Goal: Task Accomplishment & Management: Manage account settings

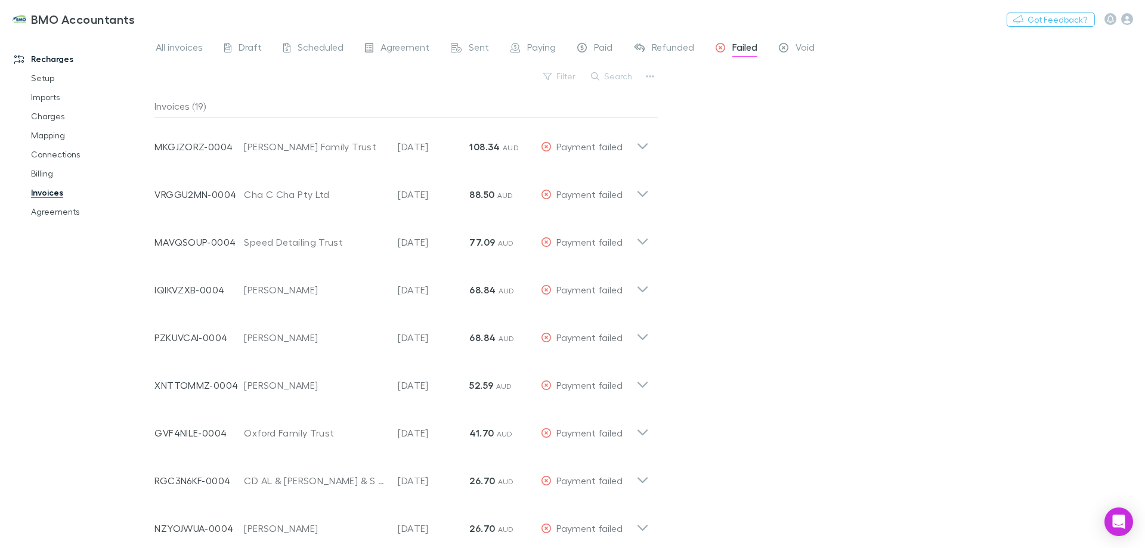
scroll to position [486, 0]
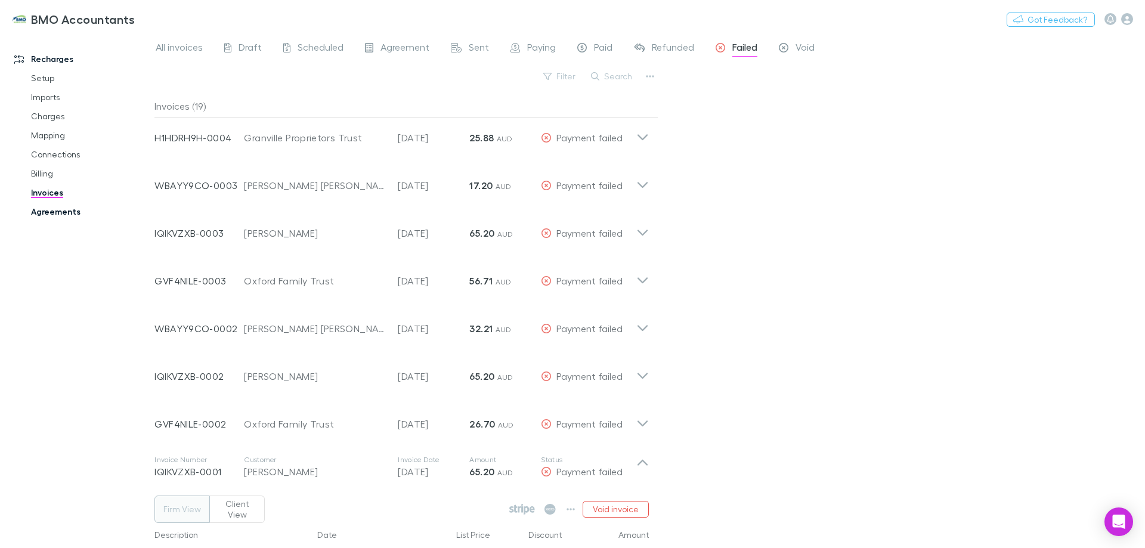
click at [50, 209] on link "Agreements" at bounding box center [90, 211] width 142 height 19
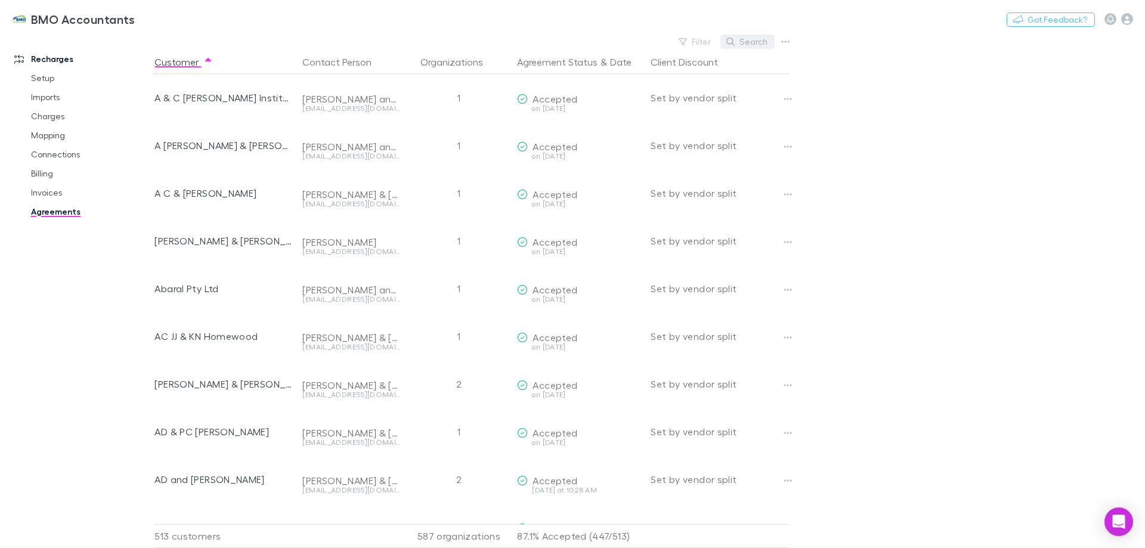
click at [755, 38] on button "Search" at bounding box center [748, 42] width 54 height 14
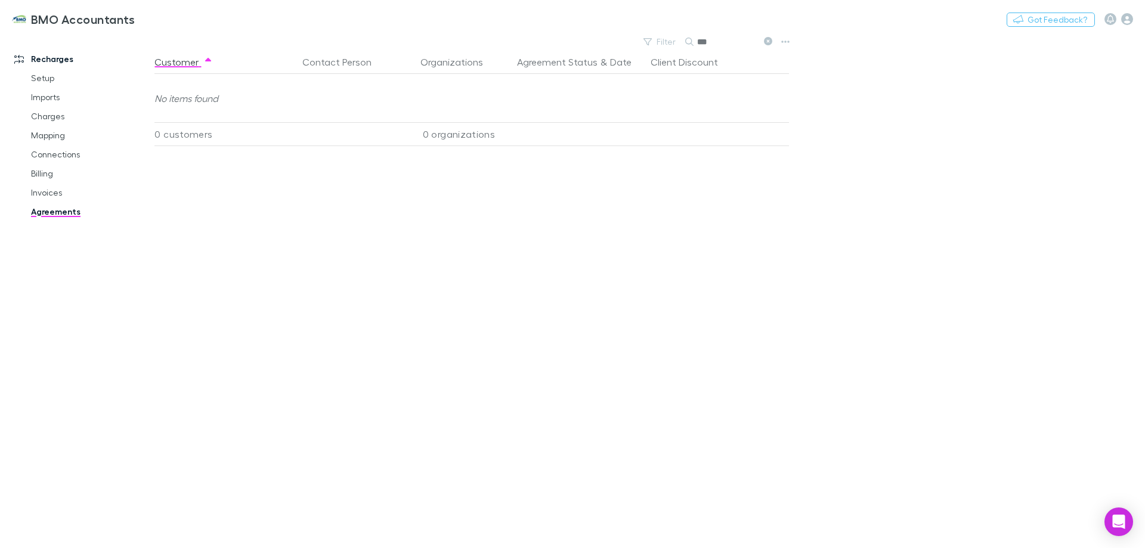
click at [767, 41] on icon at bounding box center [768, 41] width 8 height 8
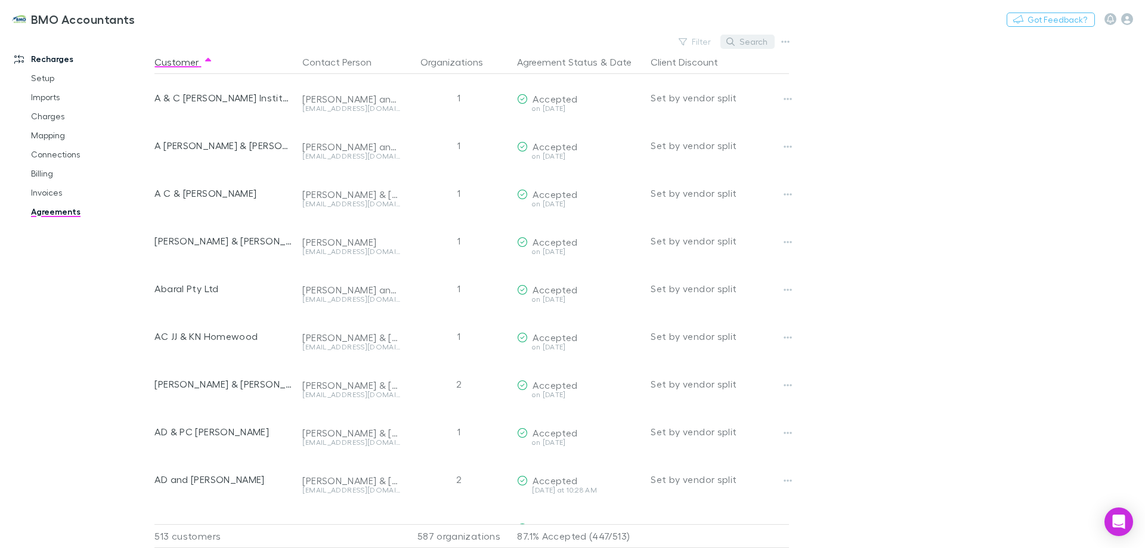
click at [754, 44] on button "Search" at bounding box center [748, 42] width 54 height 14
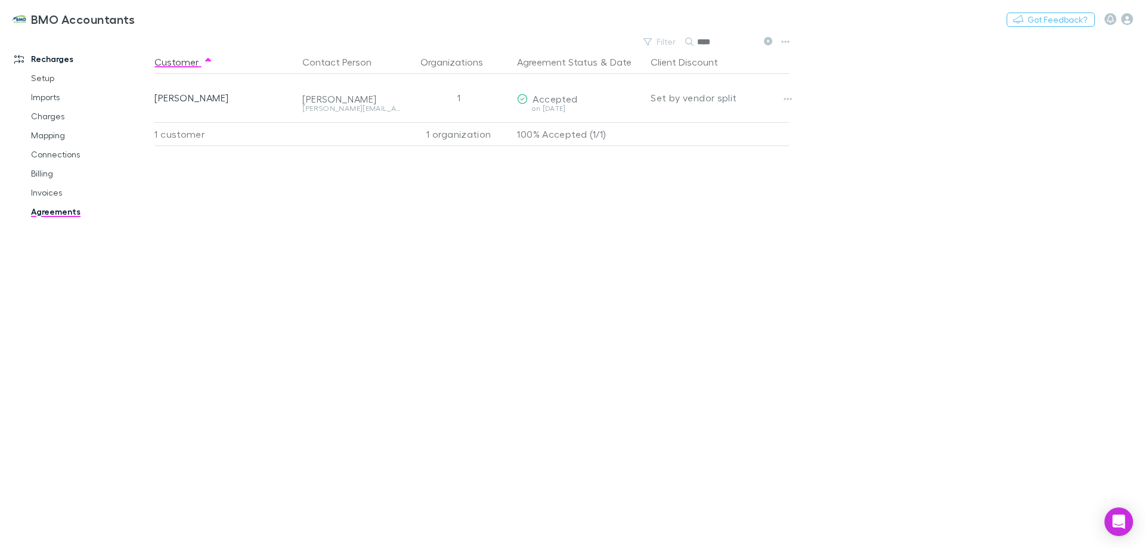
type input "****"
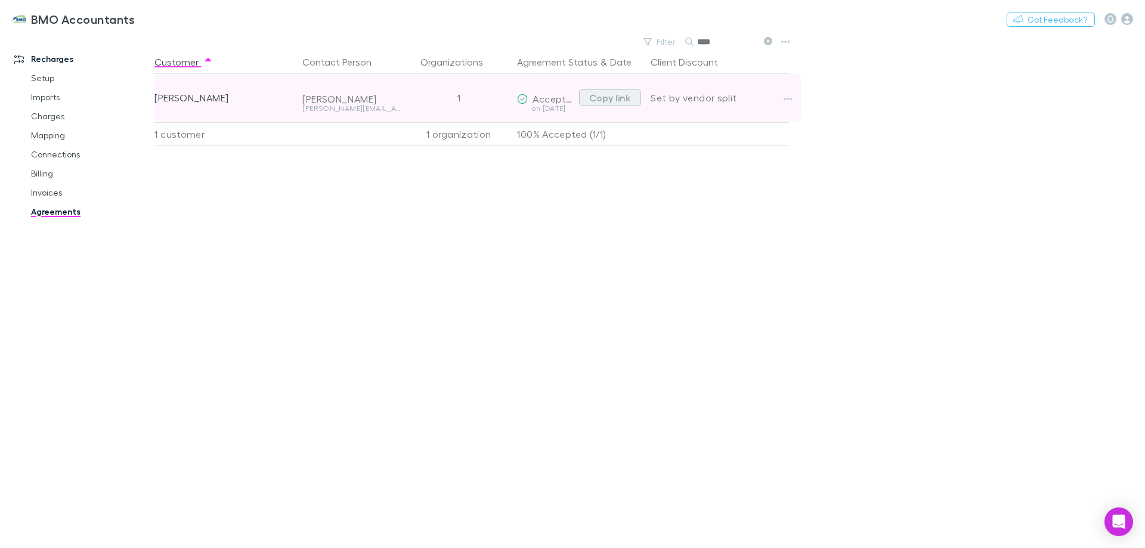
click at [617, 99] on button "Copy link" at bounding box center [610, 97] width 62 height 17
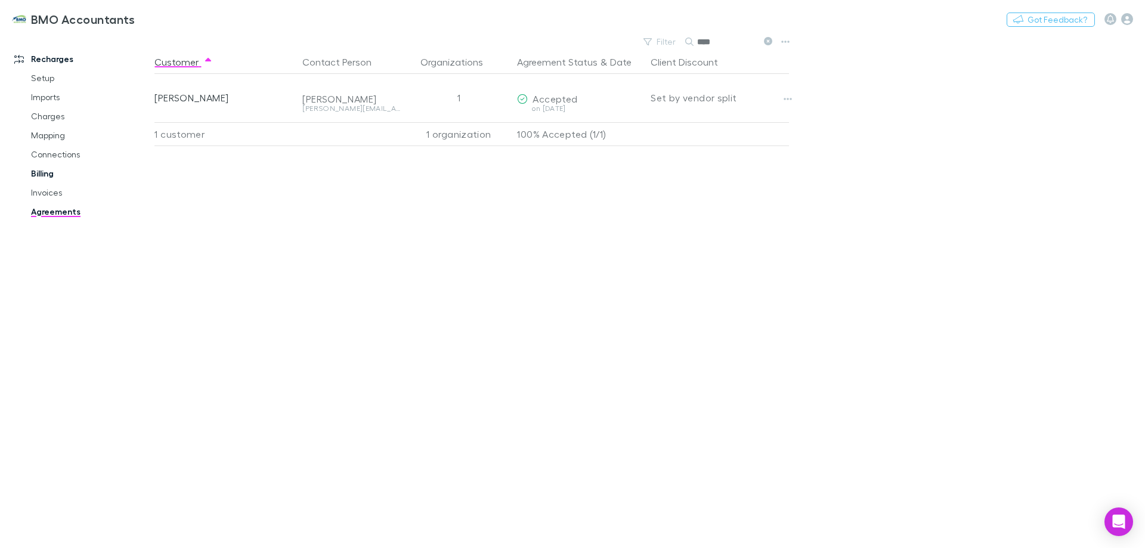
click at [44, 172] on link "Billing" at bounding box center [90, 173] width 142 height 19
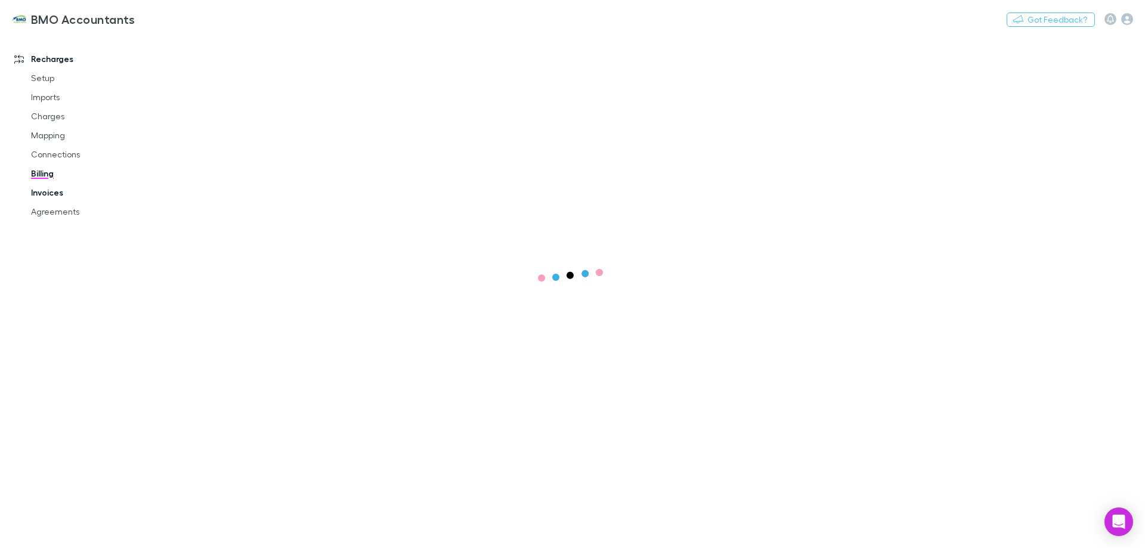
click at [48, 189] on link "Invoices" at bounding box center [90, 192] width 142 height 19
click at [48, 192] on link "Invoices" at bounding box center [90, 192] width 142 height 19
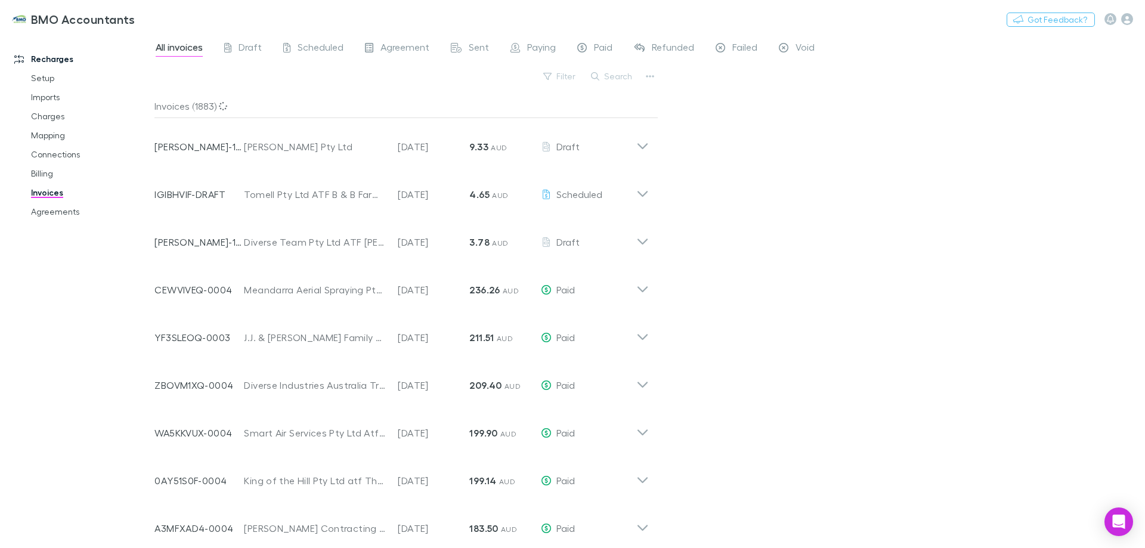
click at [53, 192] on link "Invoices" at bounding box center [90, 192] width 142 height 19
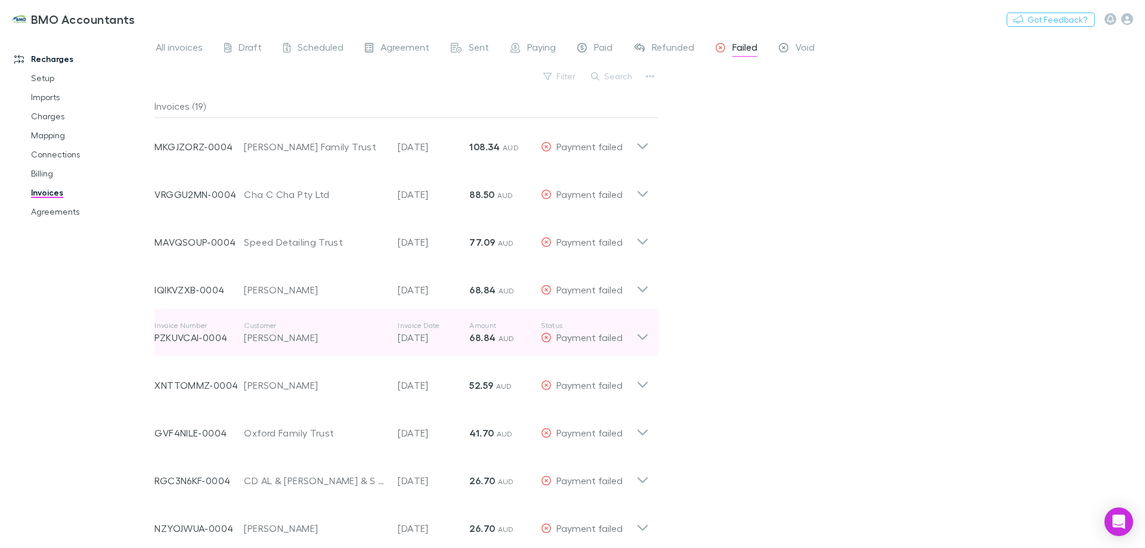
click at [644, 335] on icon at bounding box center [643, 333] width 13 height 24
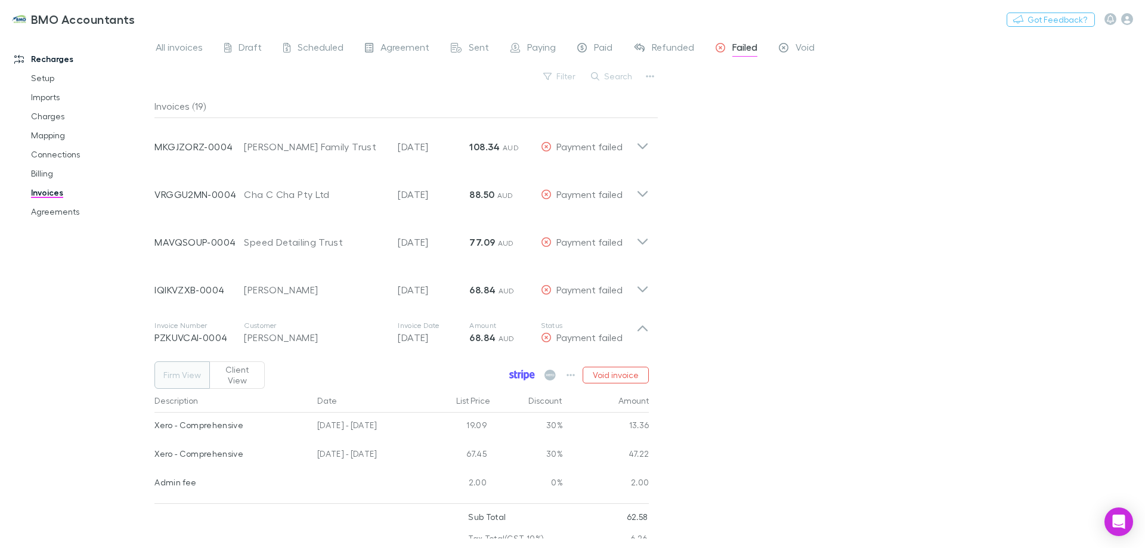
click at [517, 371] on icon at bounding box center [516, 375] width 3 height 8
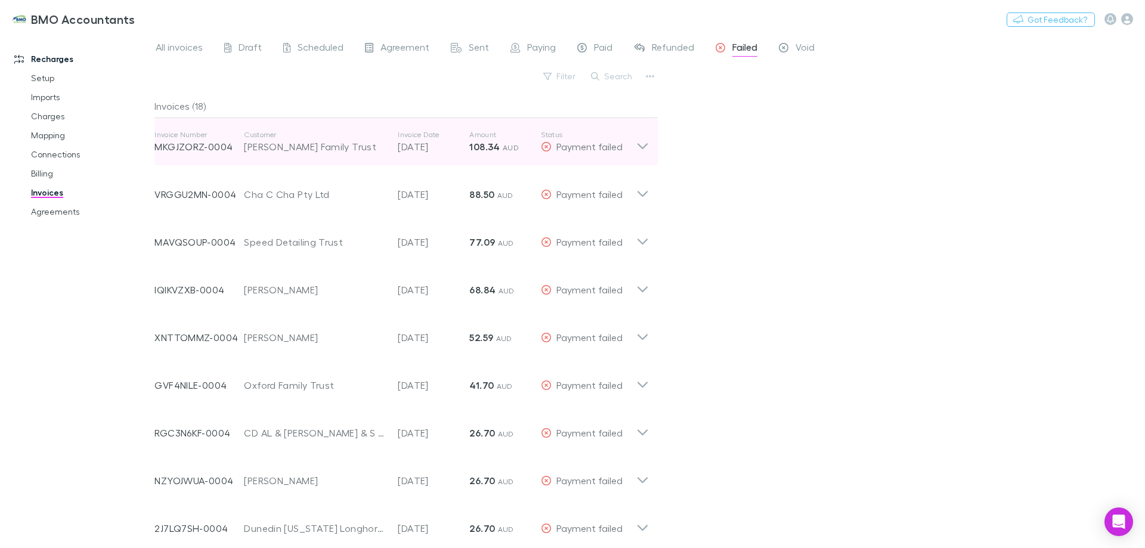
click at [646, 147] on icon at bounding box center [643, 142] width 13 height 24
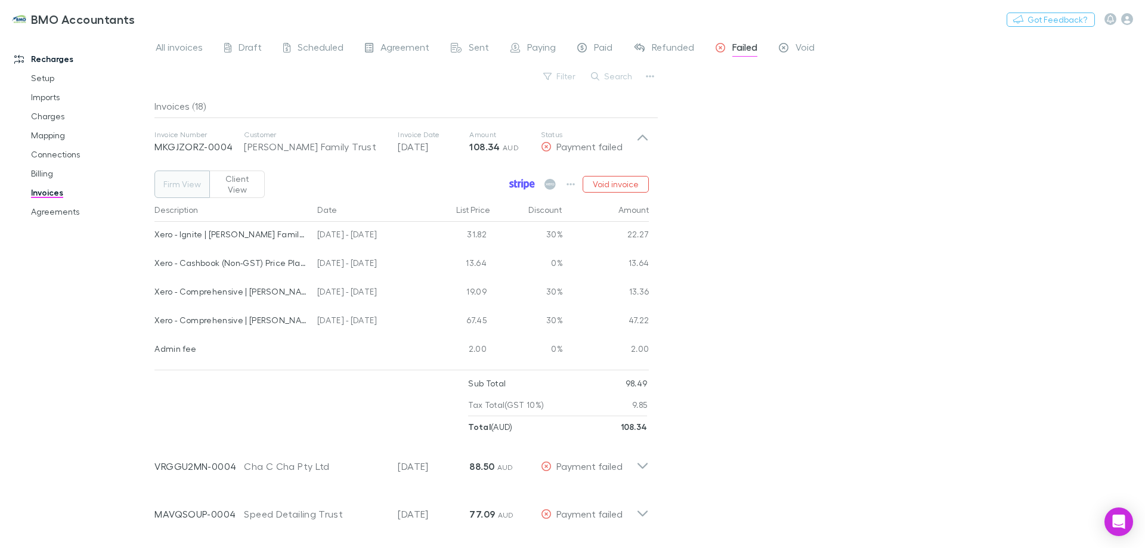
click at [518, 179] on icon at bounding box center [522, 184] width 26 height 11
click at [571, 180] on icon "button" at bounding box center [571, 185] width 8 height 10
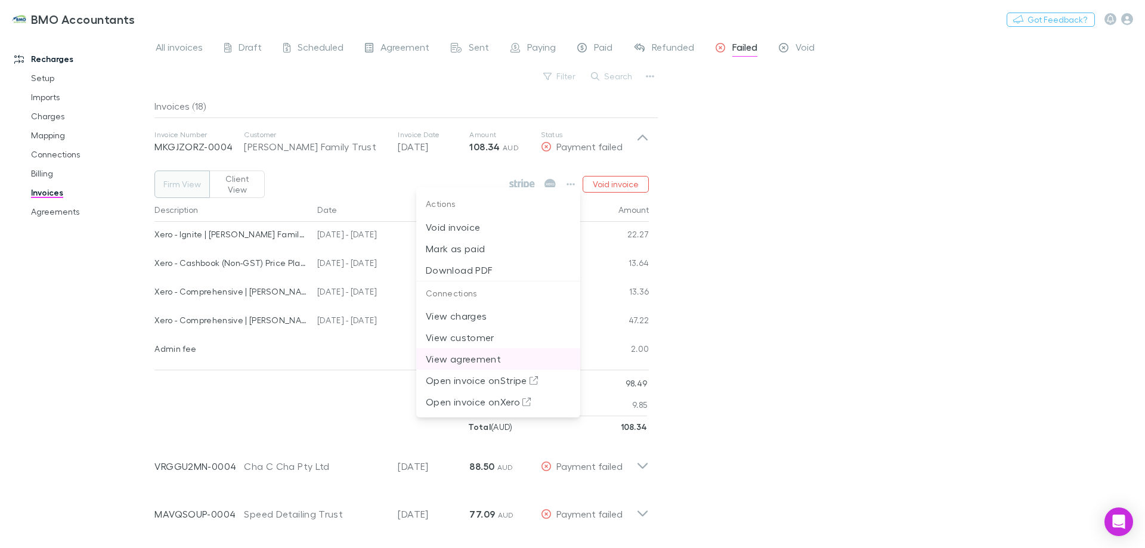
click at [466, 359] on p "View agreement" at bounding box center [498, 359] width 145 height 14
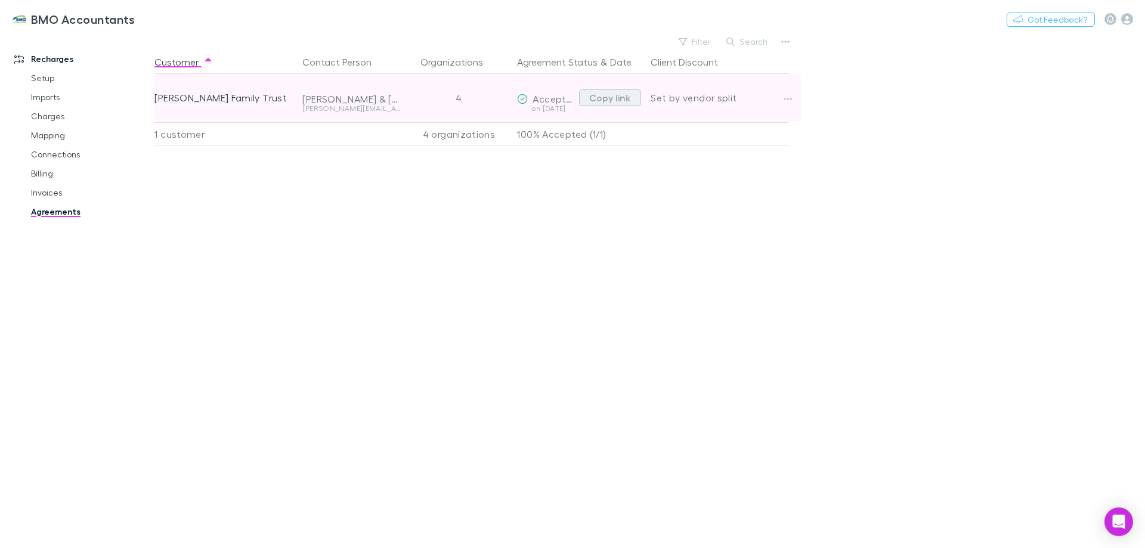
click at [611, 97] on button "Copy link" at bounding box center [610, 97] width 62 height 17
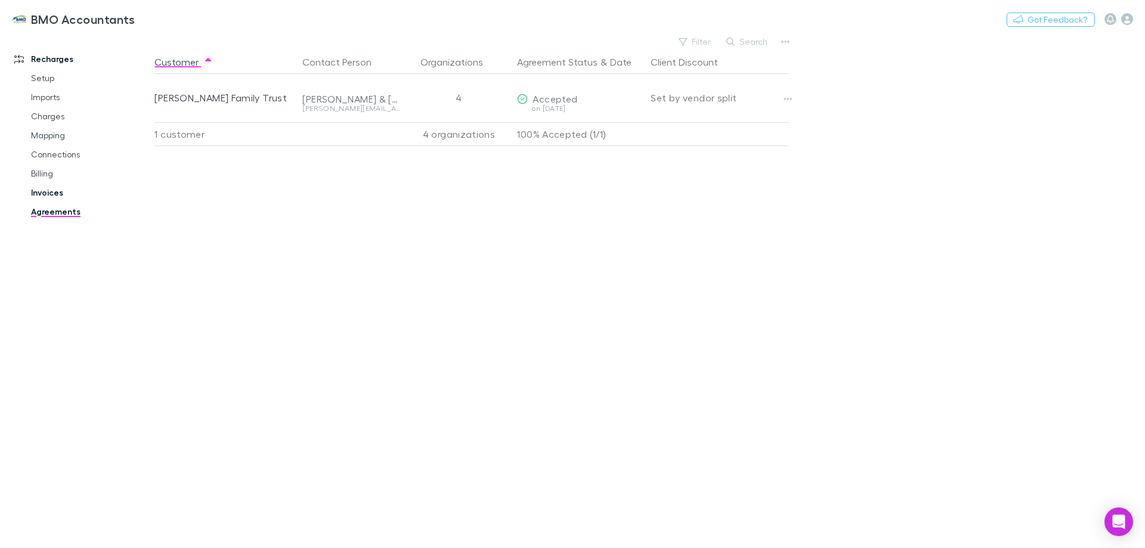
click at [54, 193] on link "Invoices" at bounding box center [90, 192] width 142 height 19
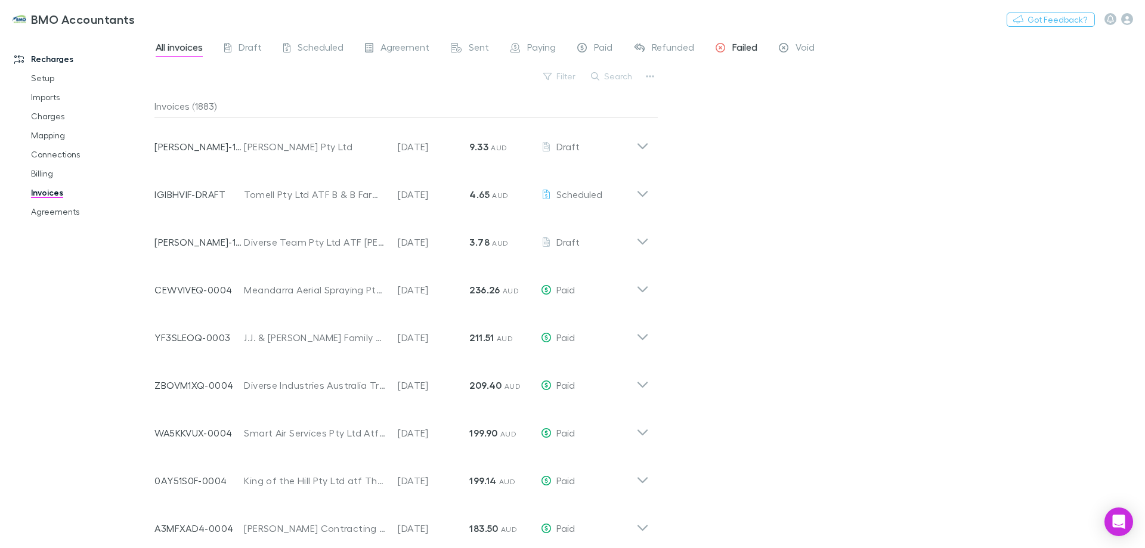
click at [747, 45] on span "Failed" at bounding box center [745, 49] width 25 height 16
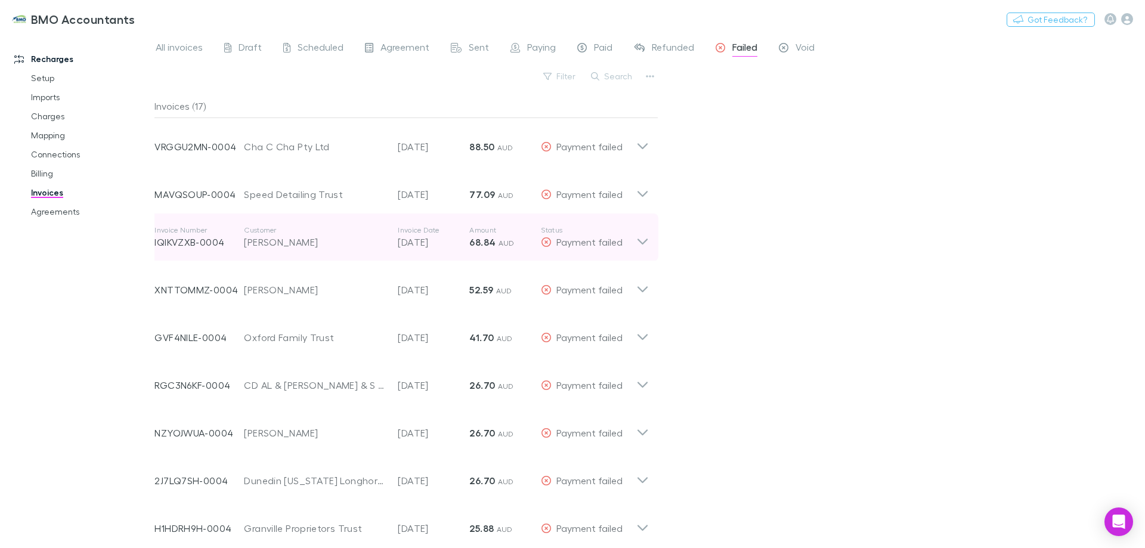
click at [645, 240] on icon at bounding box center [643, 238] width 13 height 24
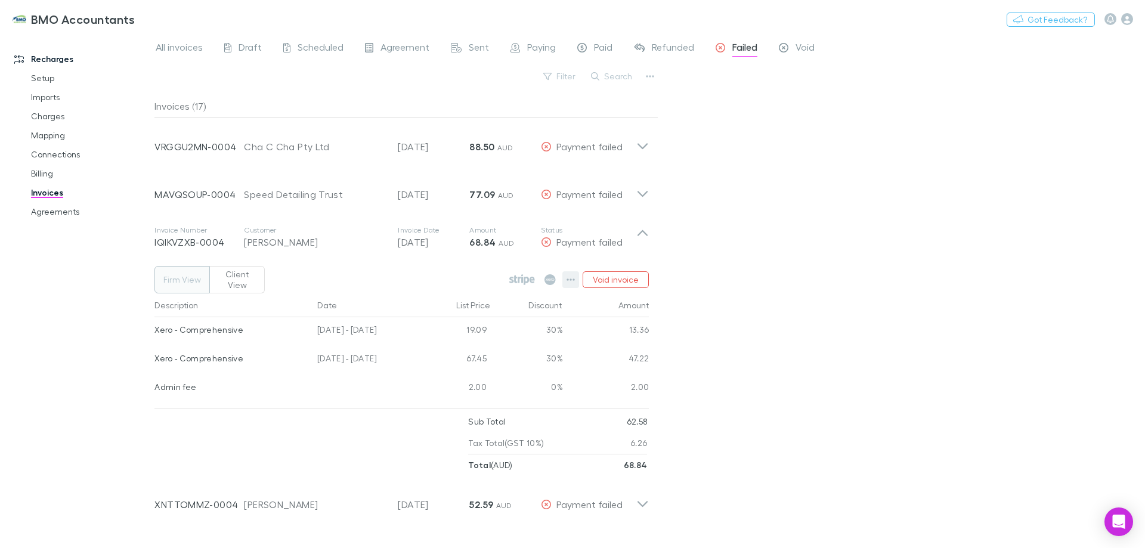
click at [573, 276] on icon "button" at bounding box center [571, 280] width 8 height 10
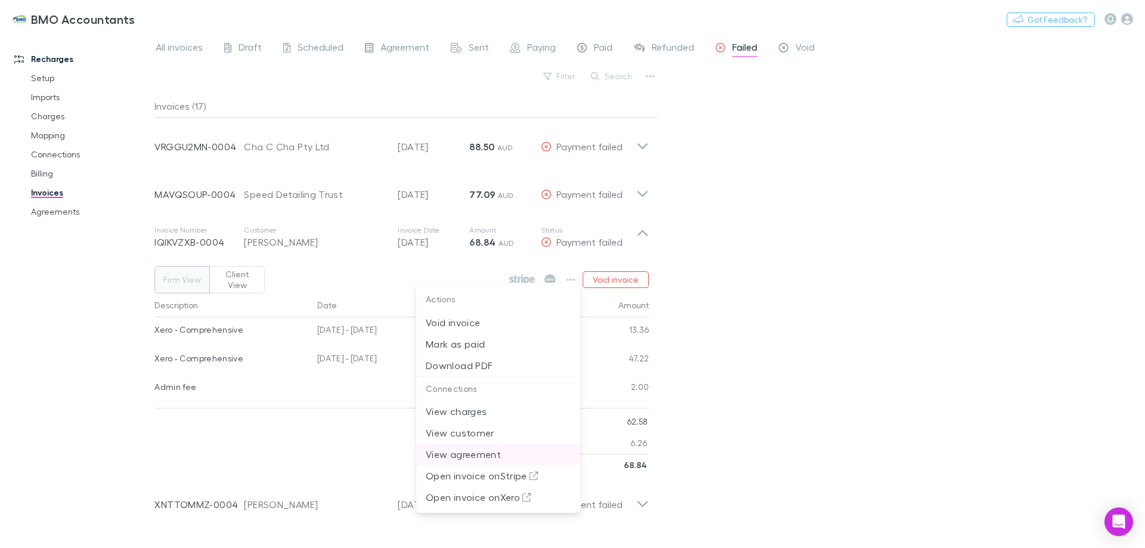
click at [472, 456] on p "View agreement" at bounding box center [498, 454] width 145 height 14
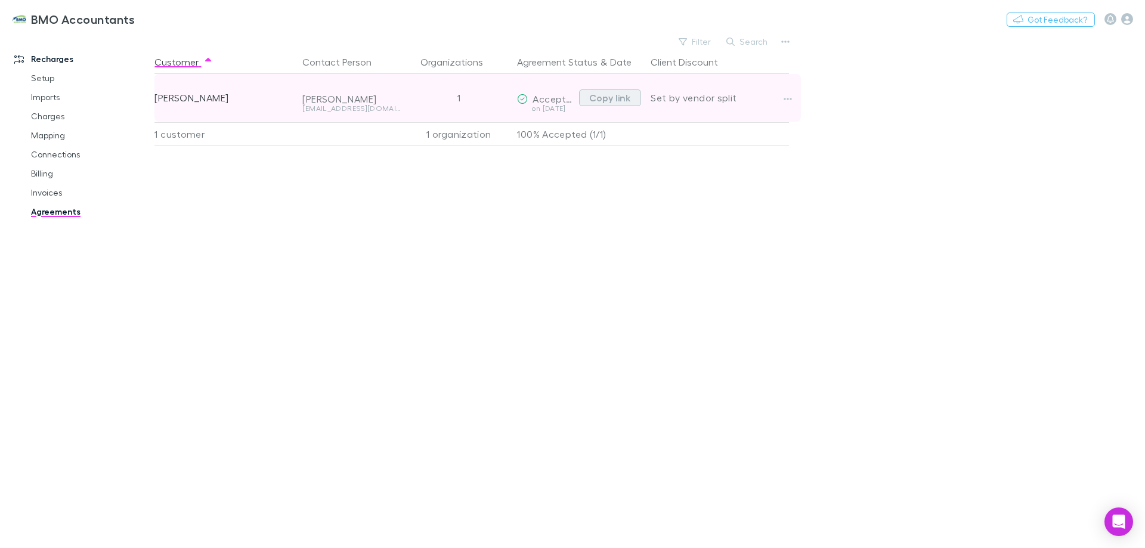
click at [617, 97] on button "Copy link" at bounding box center [610, 97] width 62 height 17
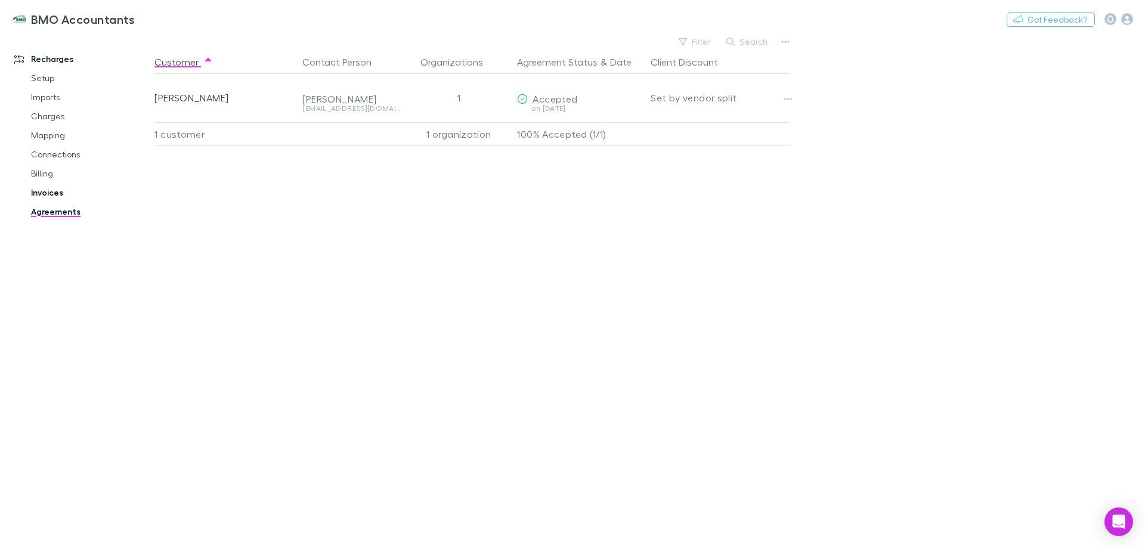
click at [51, 191] on link "Invoices" at bounding box center [90, 192] width 142 height 19
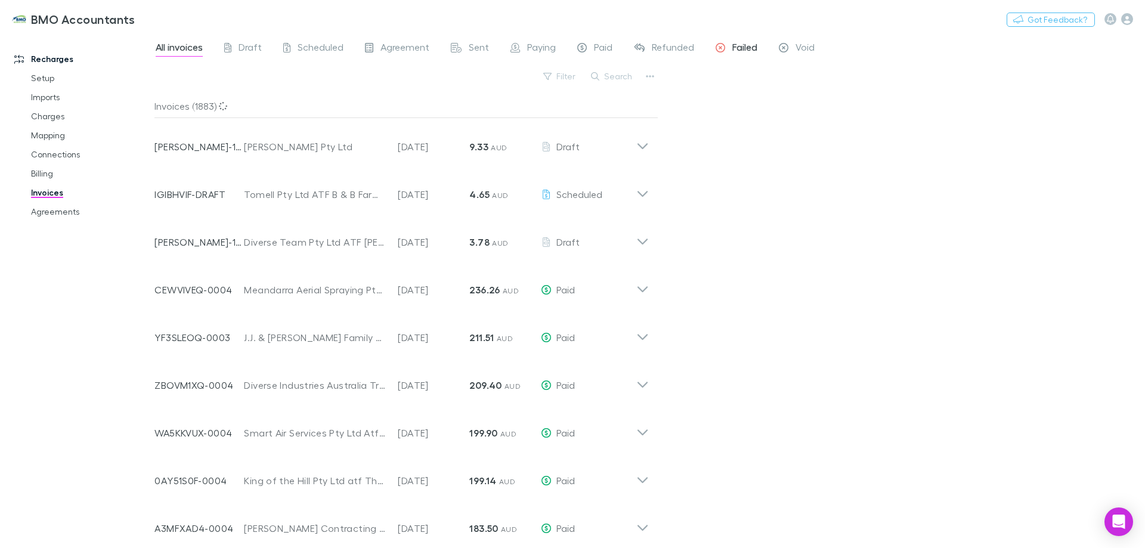
click at [743, 47] on span "Failed" at bounding box center [745, 49] width 25 height 16
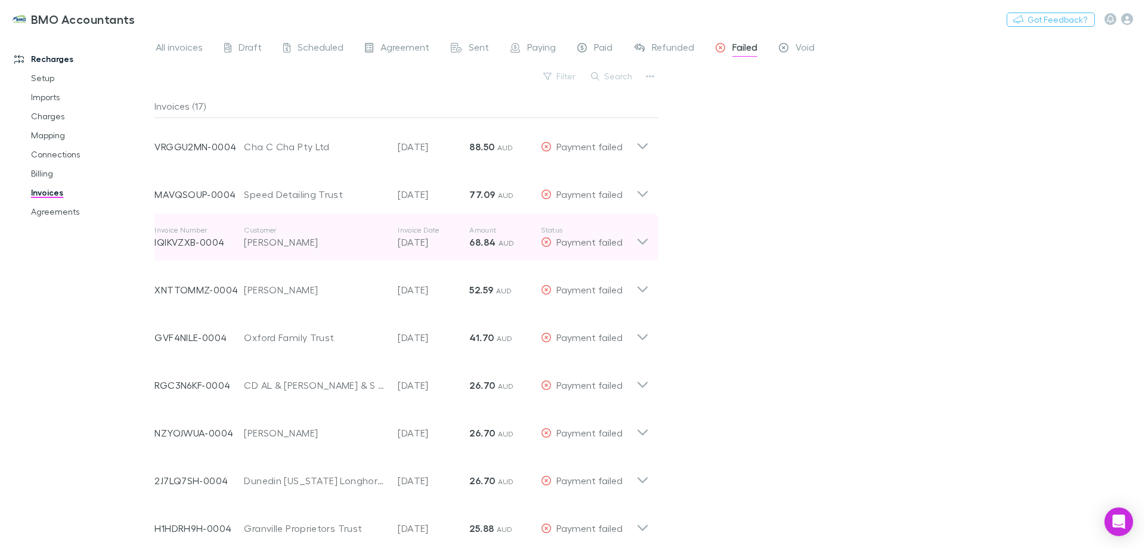
click at [644, 239] on icon at bounding box center [643, 238] width 13 height 24
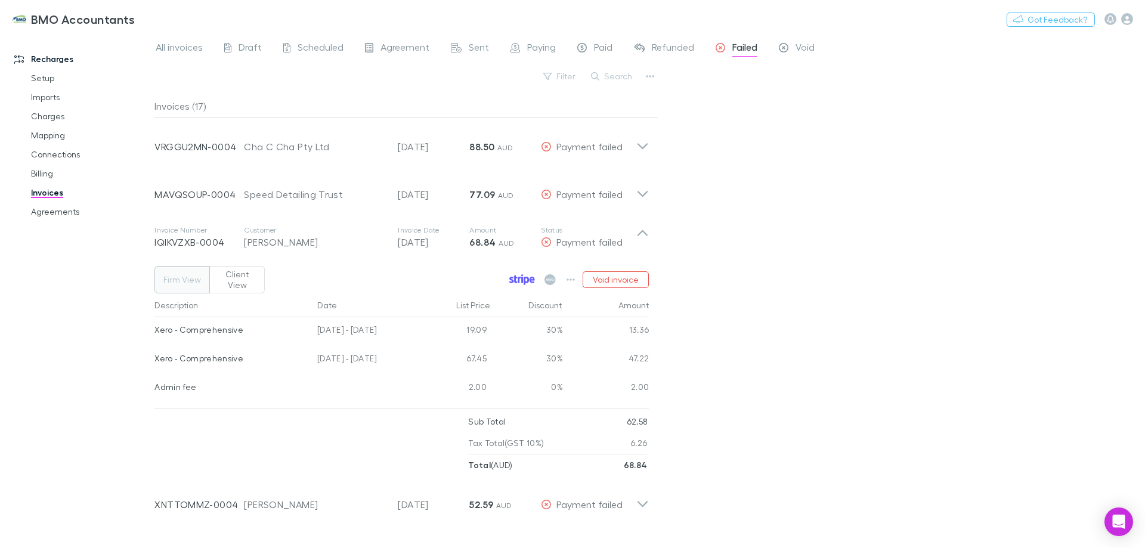
click at [521, 277] on icon at bounding box center [519, 280] width 3 height 6
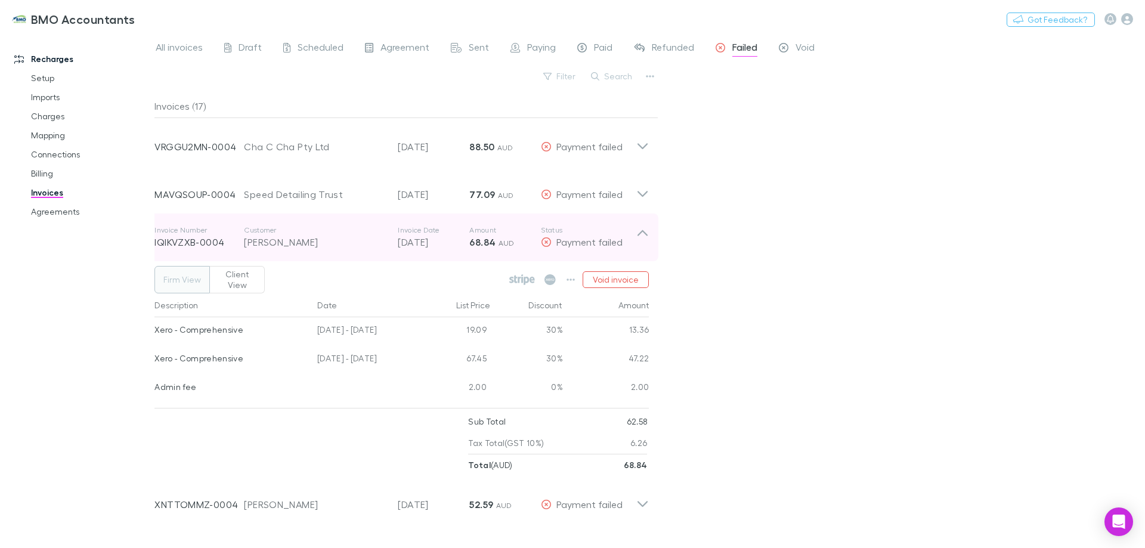
click at [645, 233] on icon at bounding box center [643, 233] width 10 height 6
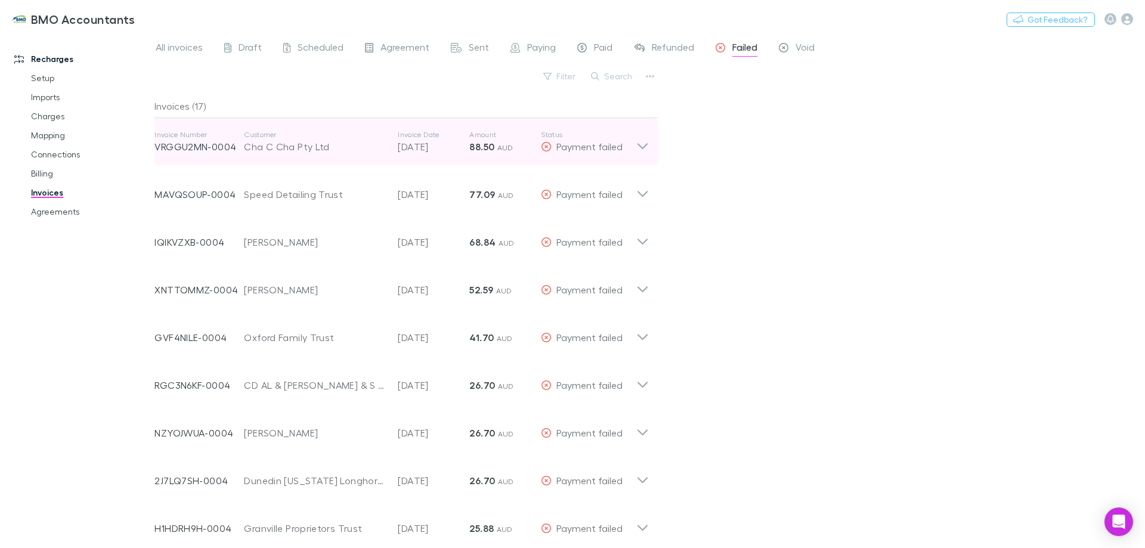
click at [644, 143] on icon at bounding box center [643, 142] width 13 height 24
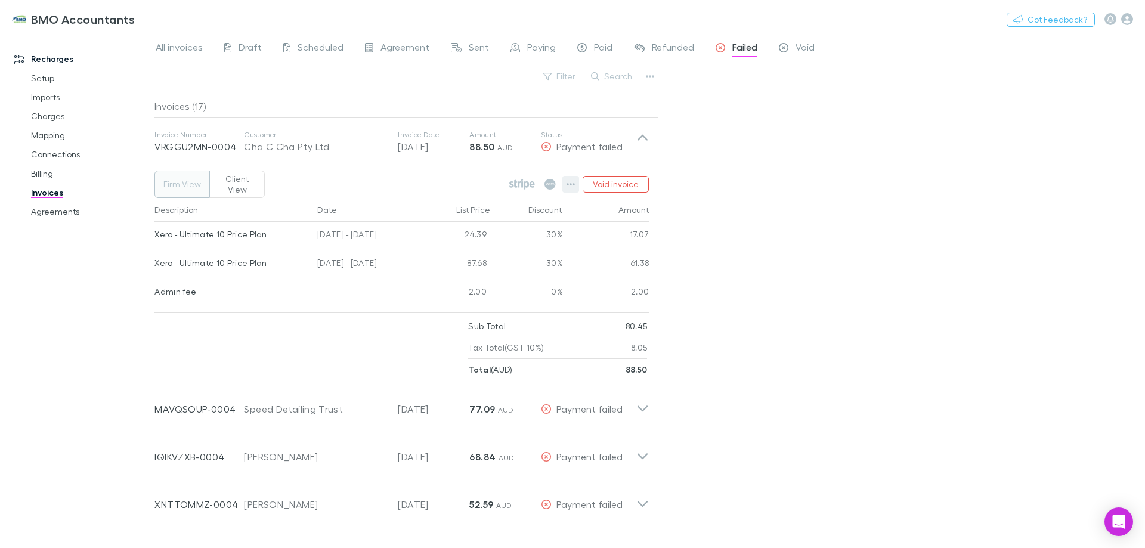
click at [570, 180] on icon "button" at bounding box center [571, 185] width 8 height 10
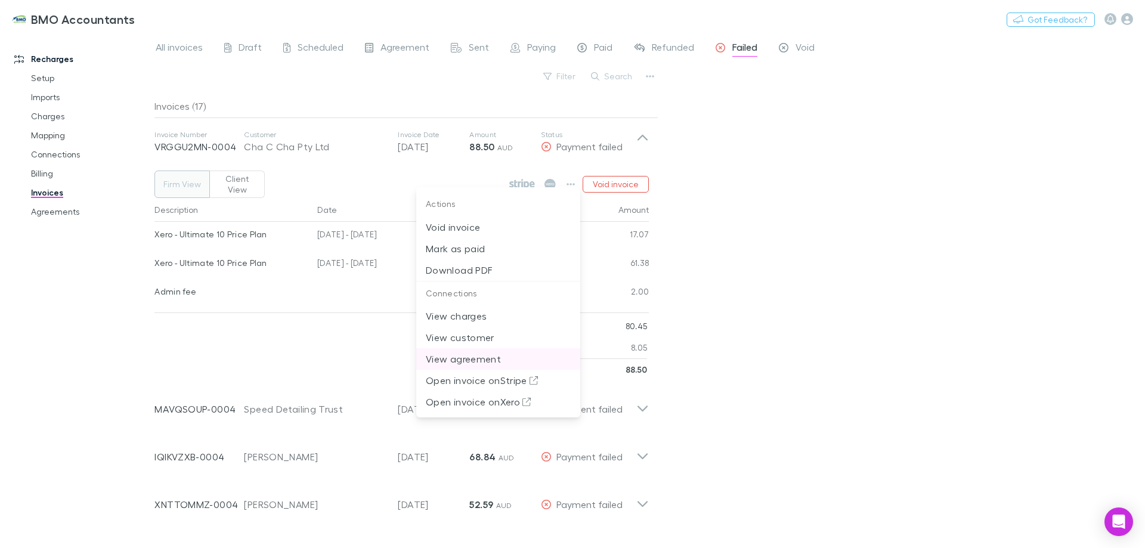
click at [462, 358] on p "View agreement" at bounding box center [498, 359] width 145 height 14
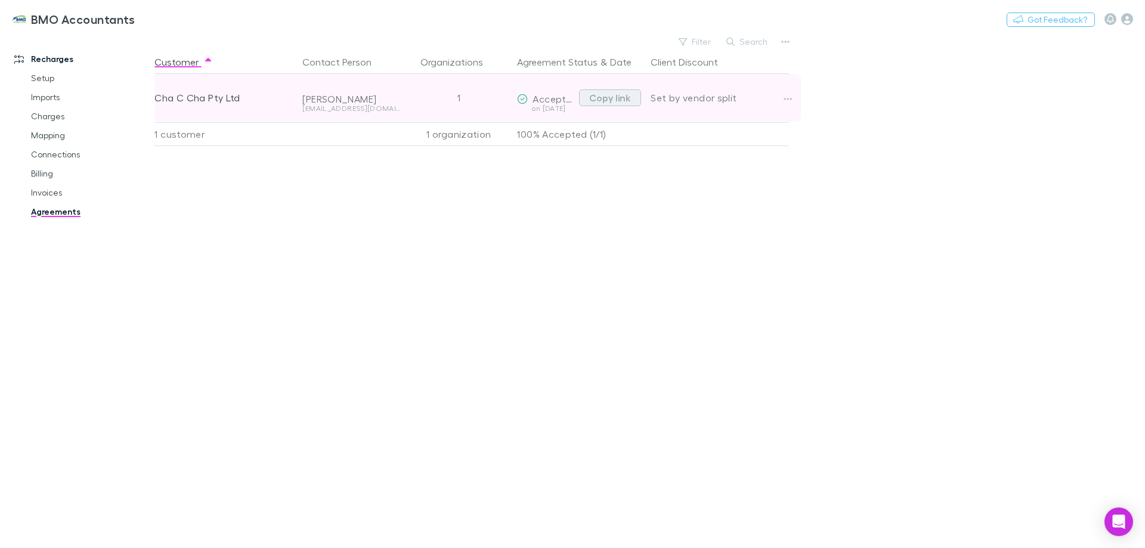
click at [616, 95] on button "Copy link" at bounding box center [610, 97] width 62 height 17
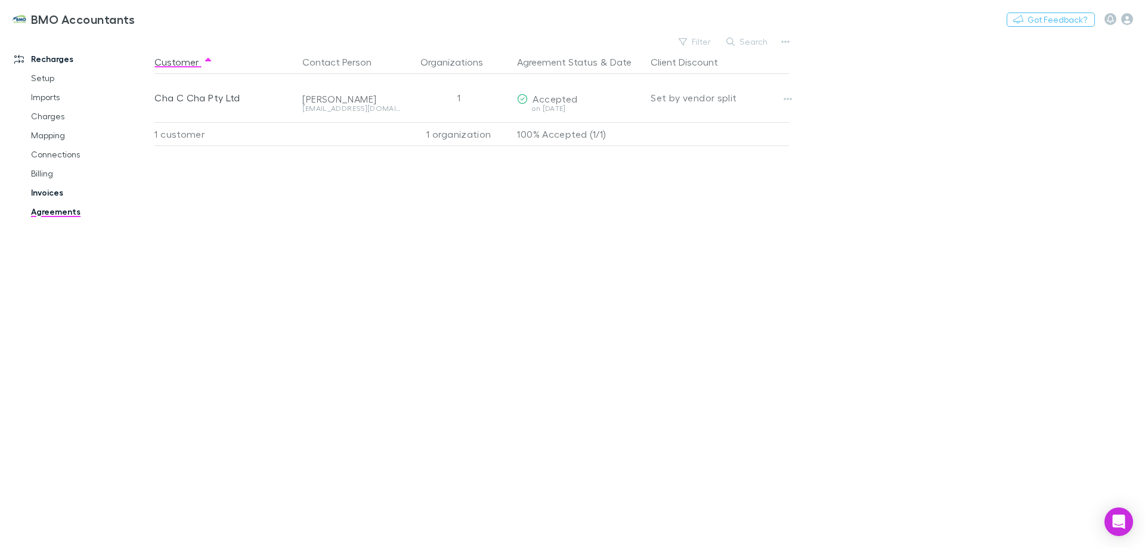
click at [48, 194] on link "Invoices" at bounding box center [90, 192] width 142 height 19
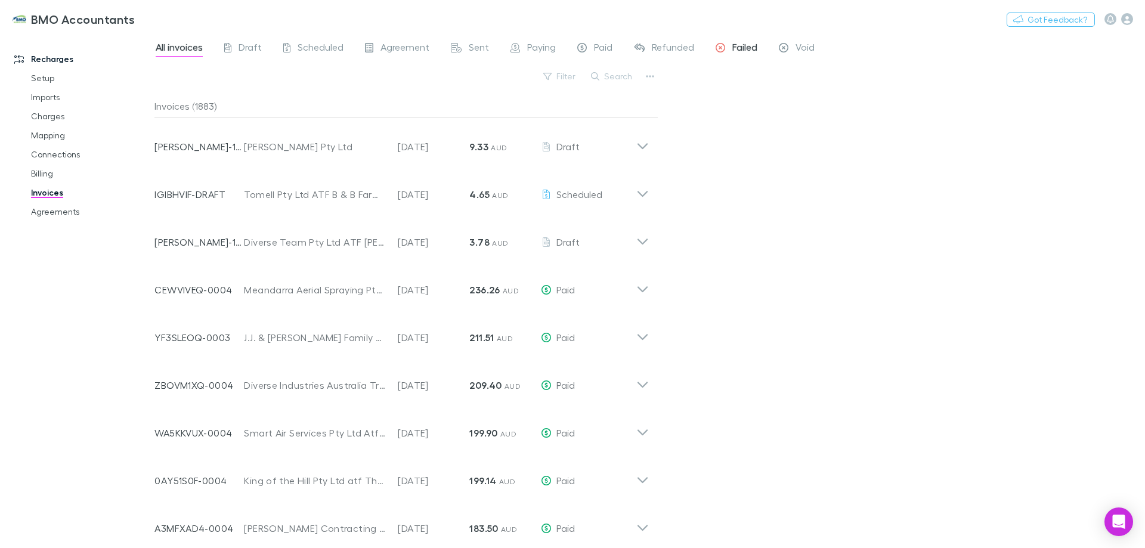
click at [745, 48] on span "Failed" at bounding box center [745, 49] width 25 height 16
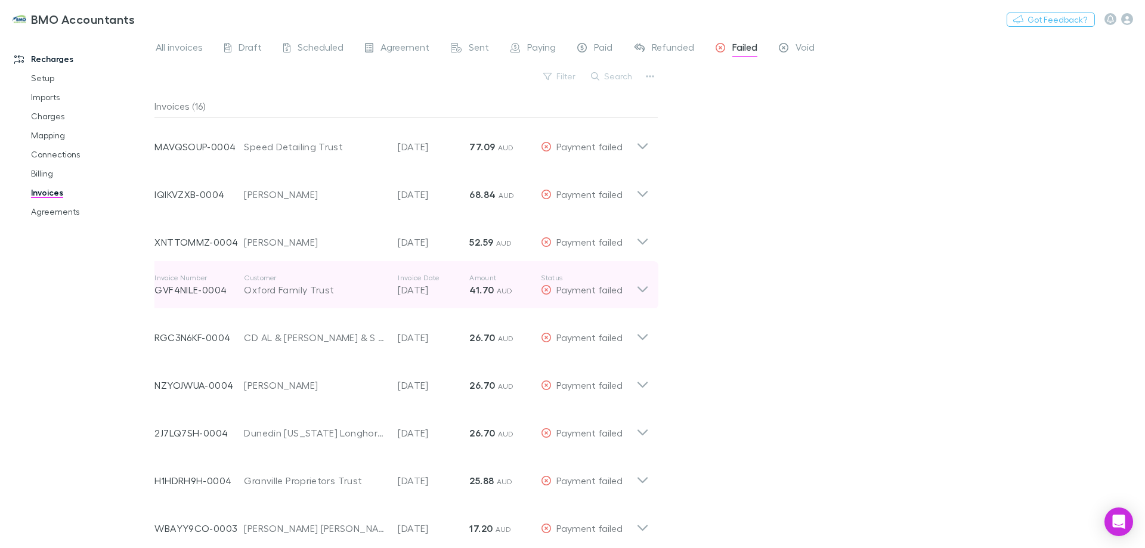
scroll to position [239, 0]
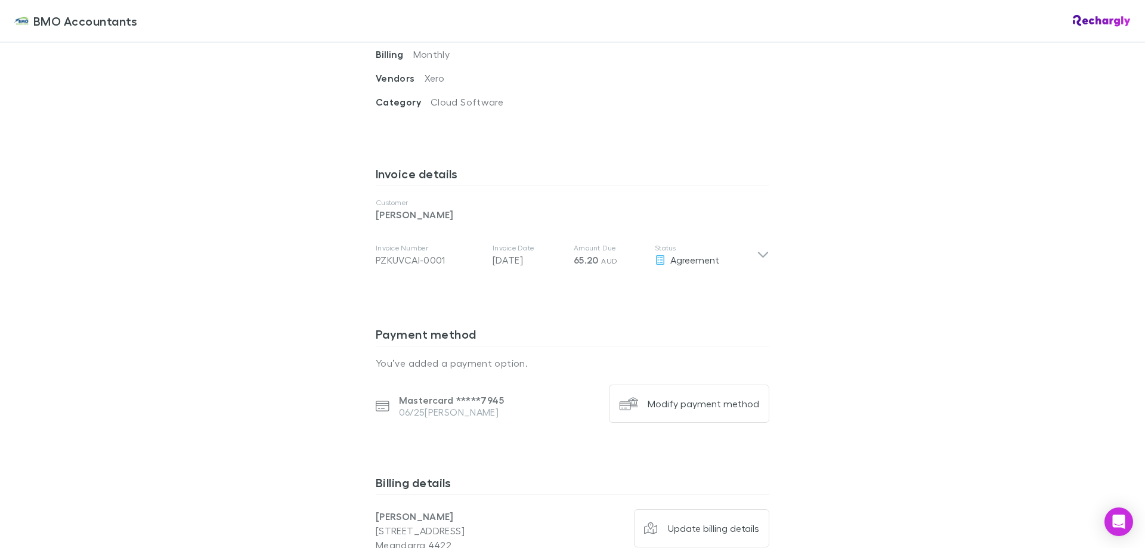
scroll to position [597, 0]
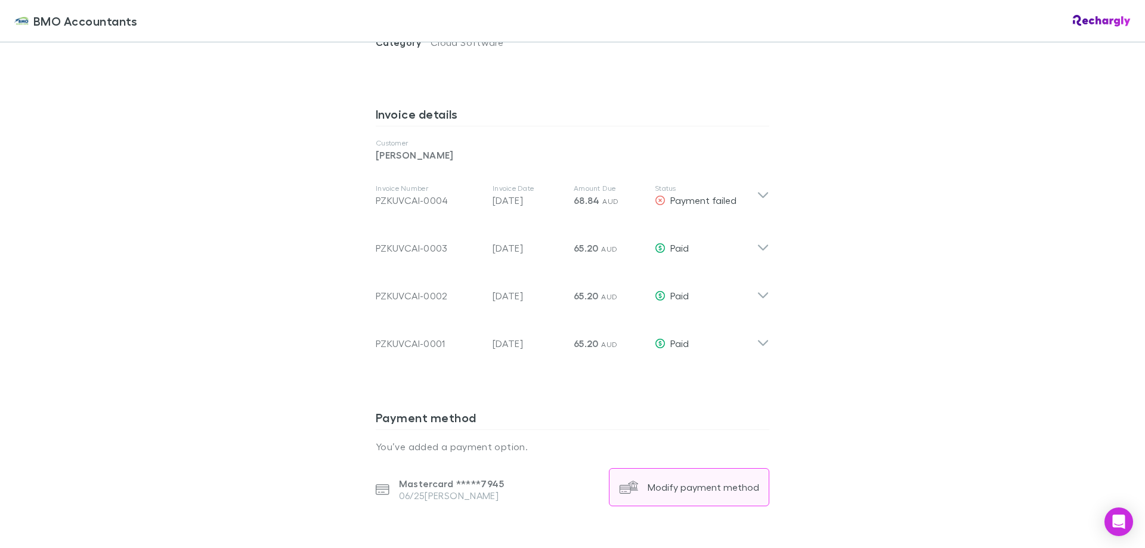
click at [681, 481] on div "Modify payment method" at bounding box center [704, 487] width 112 height 12
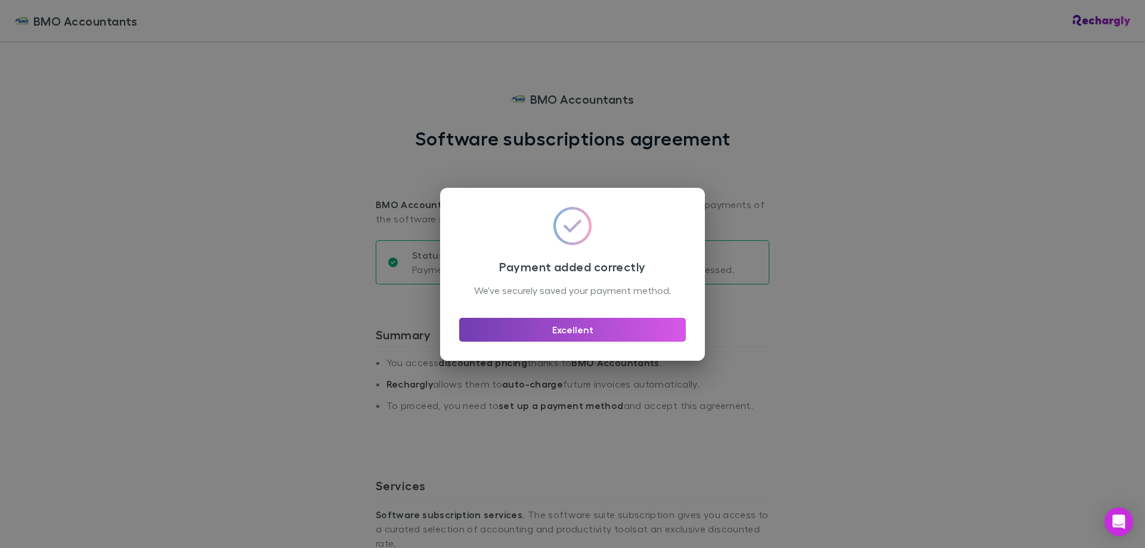
click at [536, 338] on button "Excellent" at bounding box center [572, 330] width 227 height 24
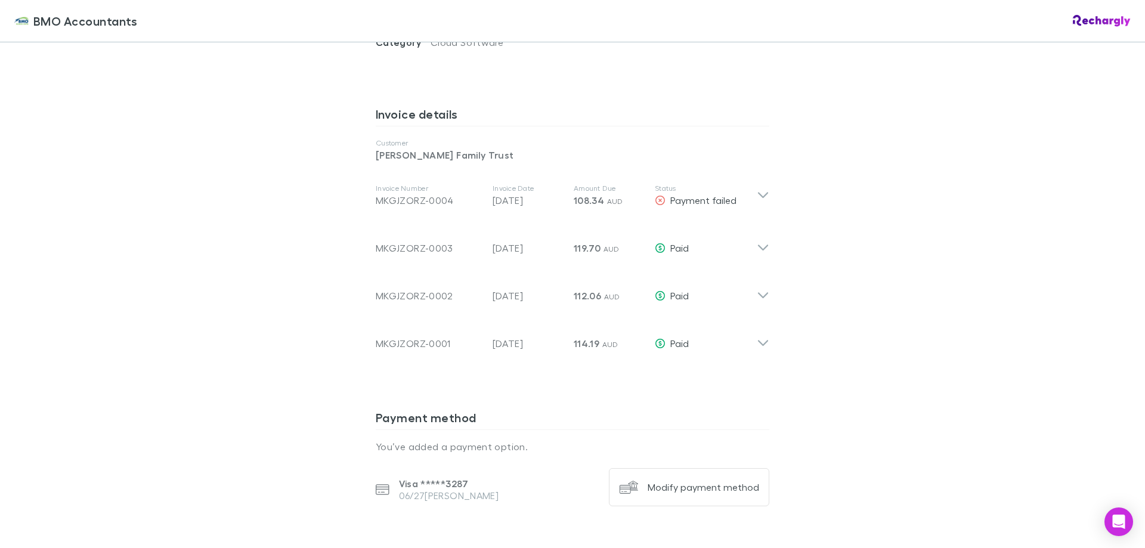
scroll to position [656, 0]
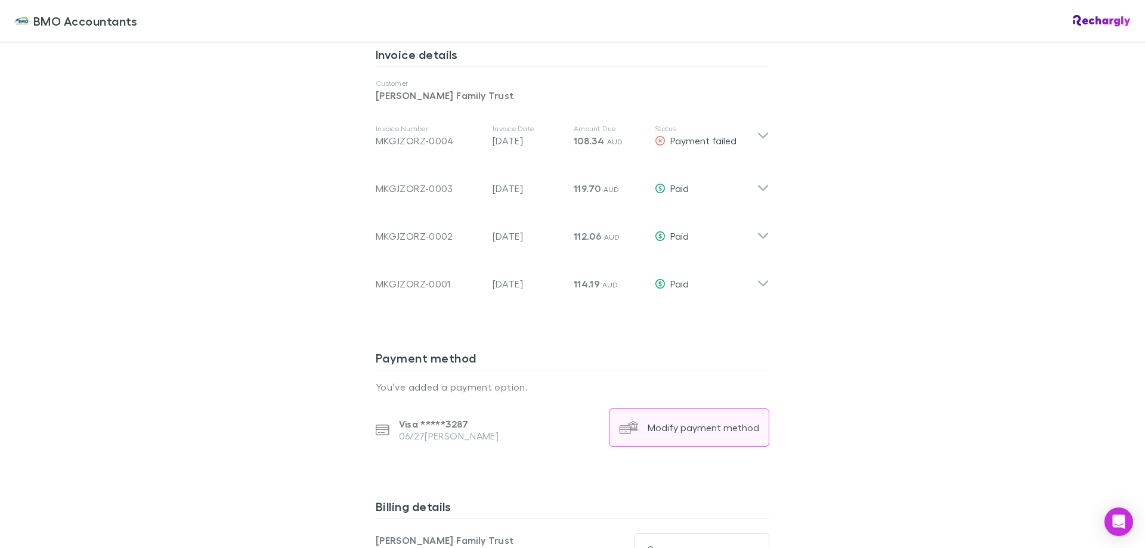
click at [715, 422] on div "Modify payment method" at bounding box center [704, 428] width 112 height 12
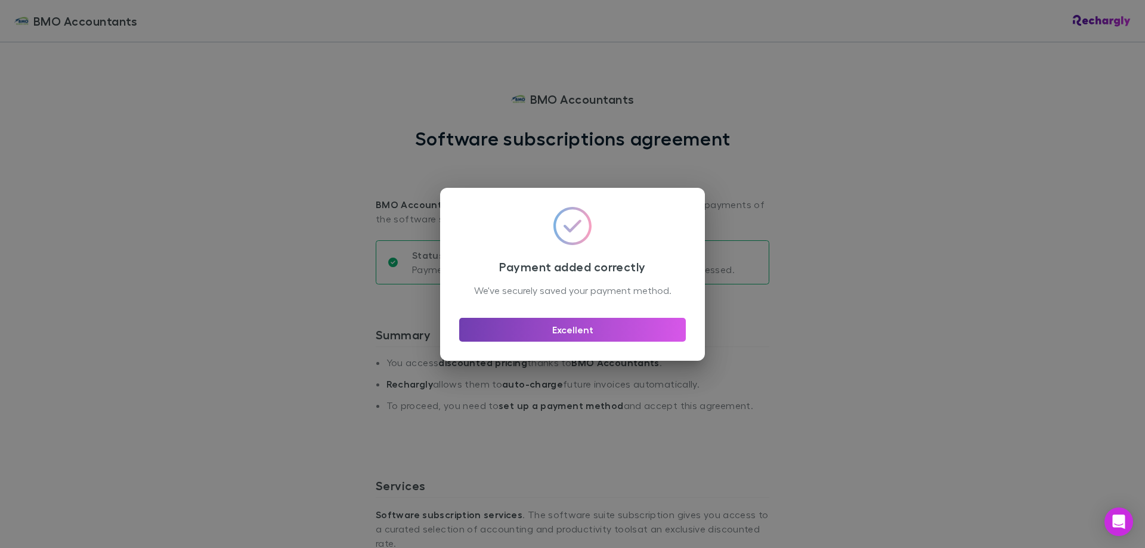
click at [592, 335] on button "Excellent" at bounding box center [572, 330] width 227 height 24
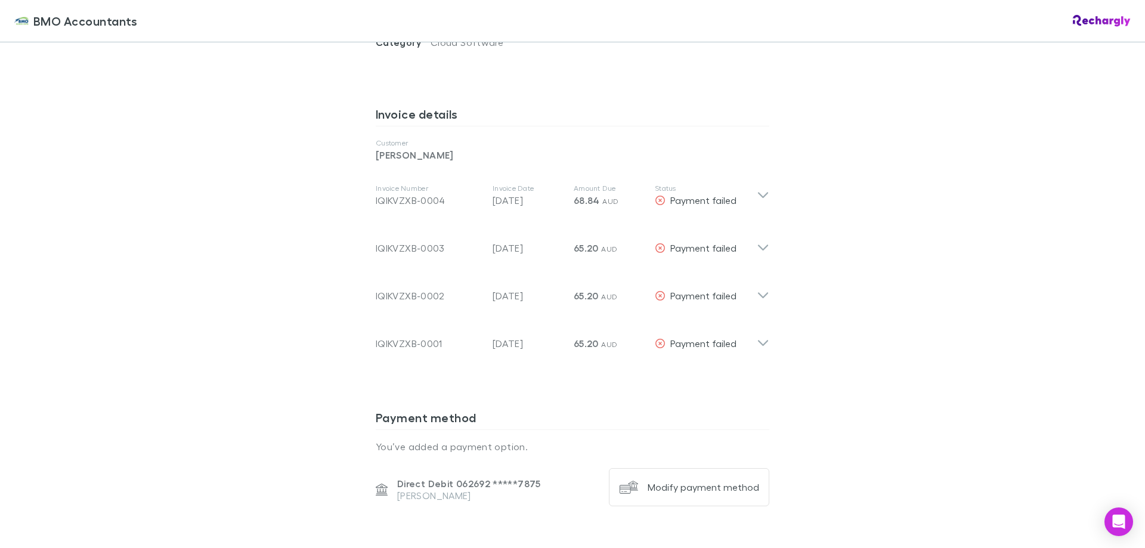
scroll to position [656, 0]
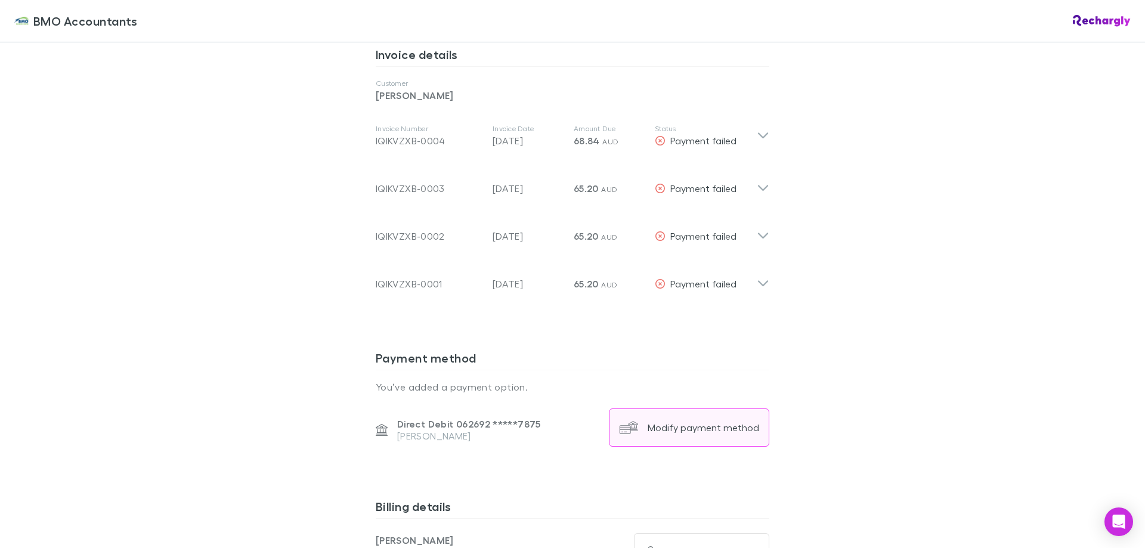
click at [687, 422] on div "Modify payment method" at bounding box center [704, 428] width 112 height 12
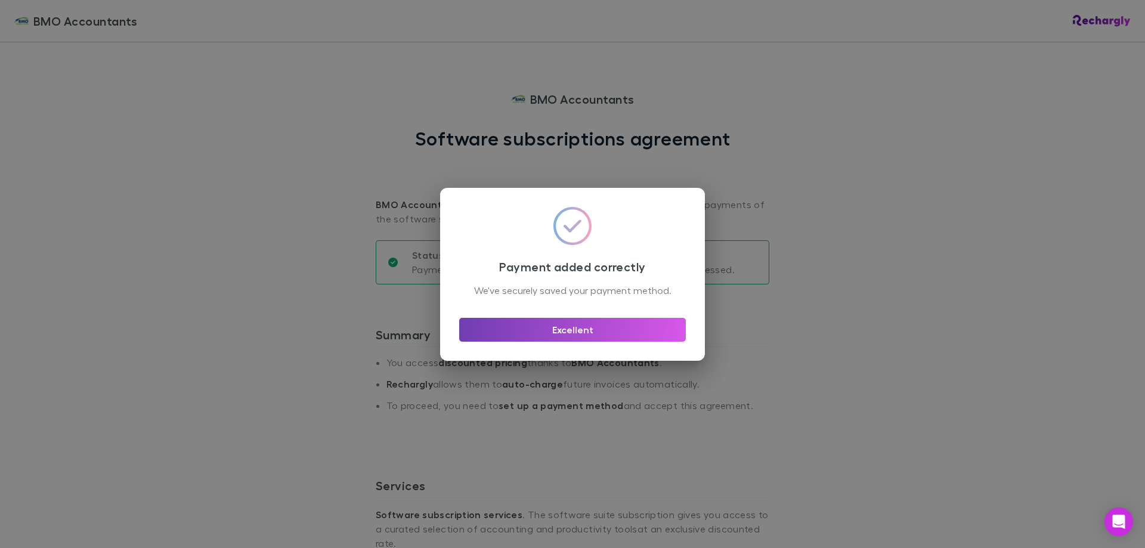
click at [568, 339] on button "Excellent" at bounding box center [572, 330] width 227 height 24
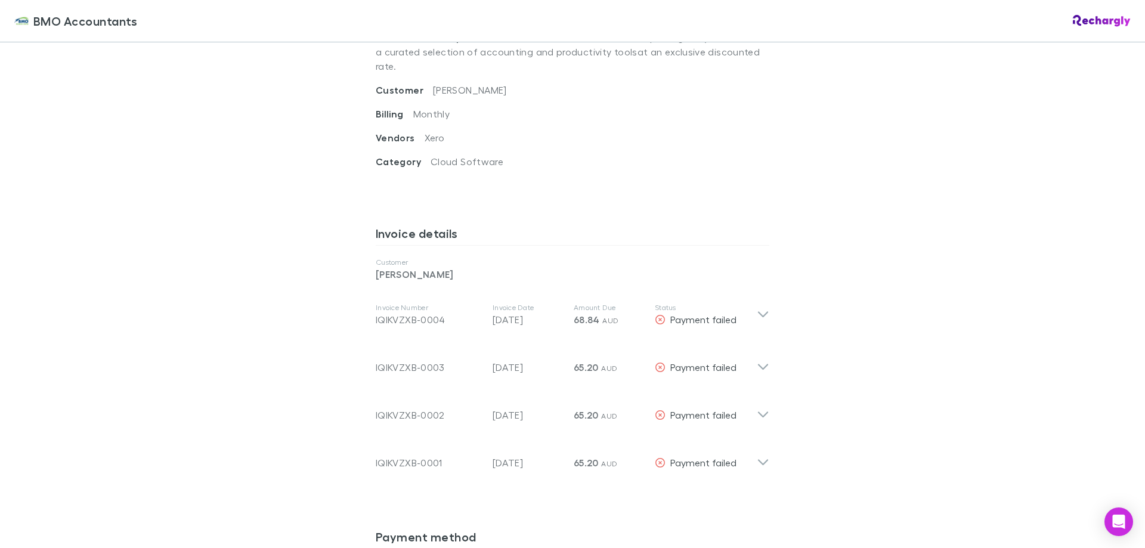
scroll to position [597, 0]
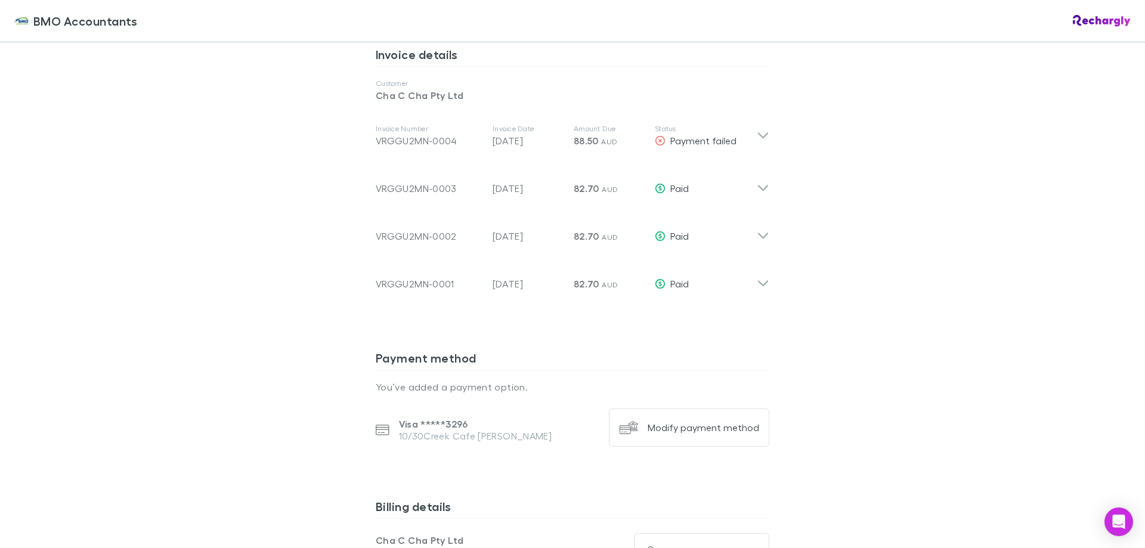
scroll to position [716, 0]
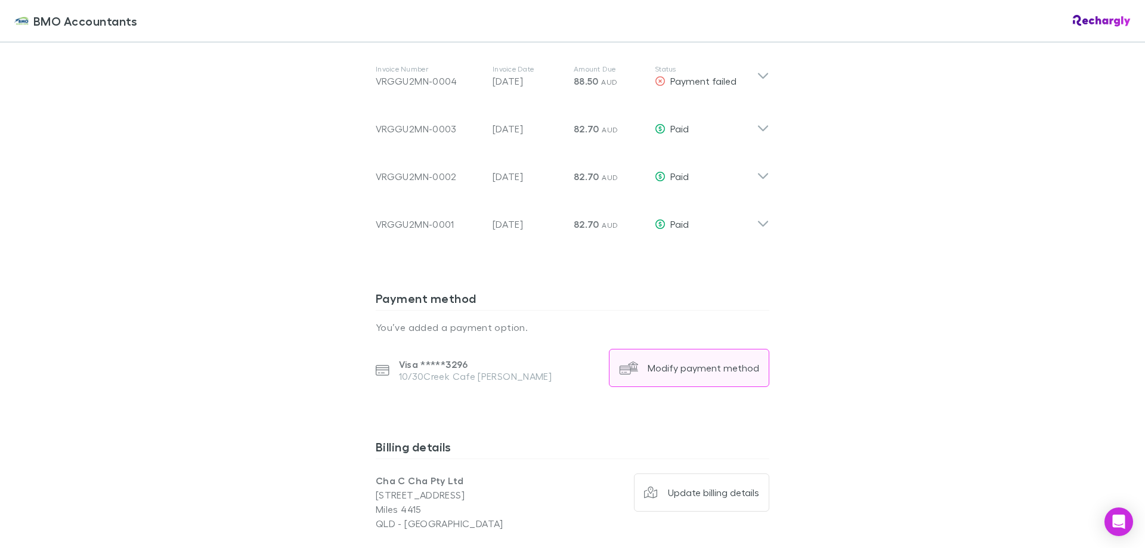
click at [662, 362] on div "Modify payment method" at bounding box center [704, 368] width 112 height 12
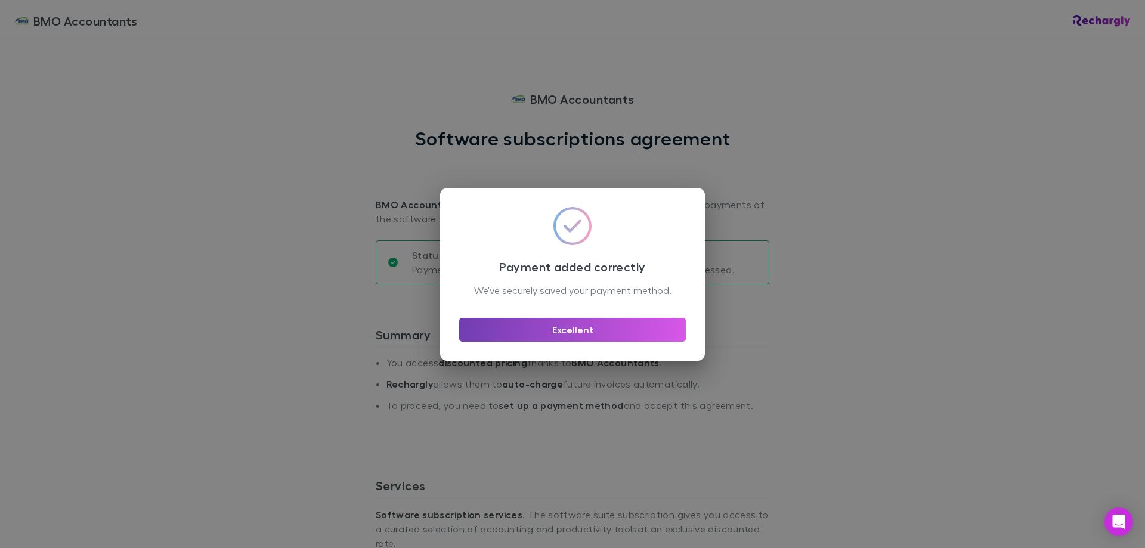
click at [597, 336] on button "Excellent" at bounding box center [572, 330] width 227 height 24
